Goal: Task Accomplishment & Management: Use online tool/utility

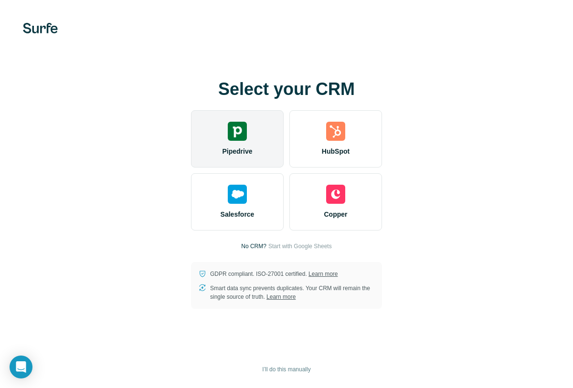
click at [235, 156] on div "Pipedrive" at bounding box center [237, 138] width 93 height 57
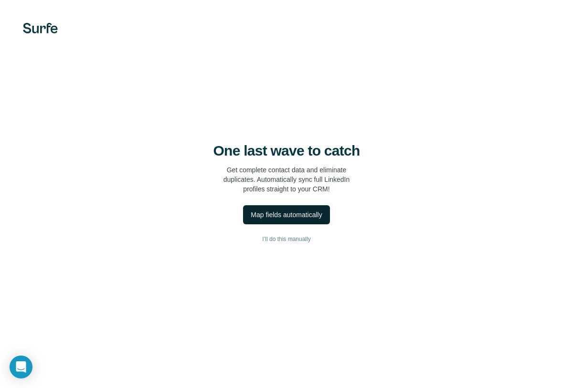
click at [299, 215] on div "Map fields automatically" at bounding box center [286, 215] width 71 height 10
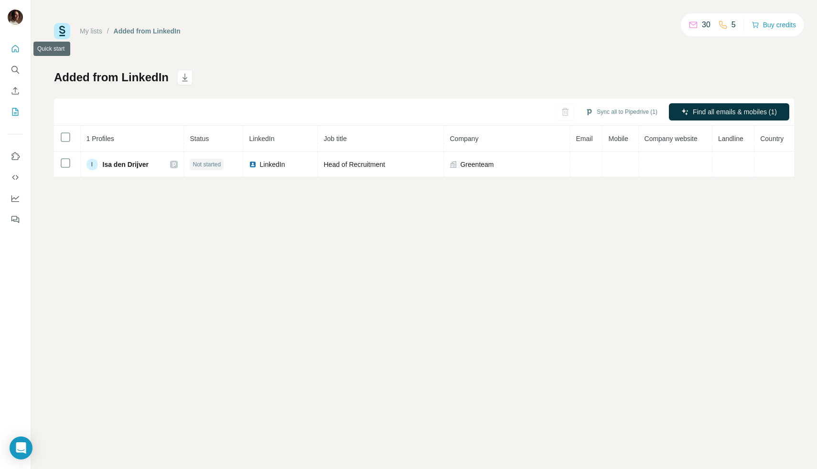
click at [15, 52] on icon "Quick start" at bounding box center [16, 49] width 10 height 10
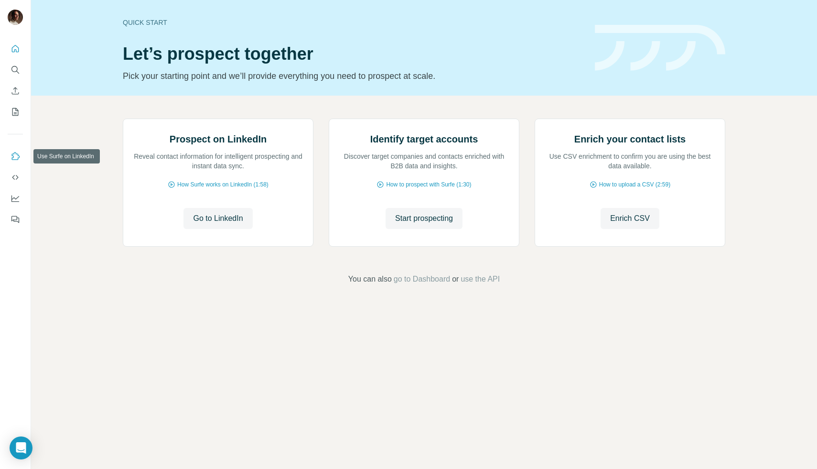
click at [14, 157] on icon "Use Surfe on LinkedIn" at bounding box center [16, 156] width 10 height 10
